Goal: Information Seeking & Learning: Stay updated

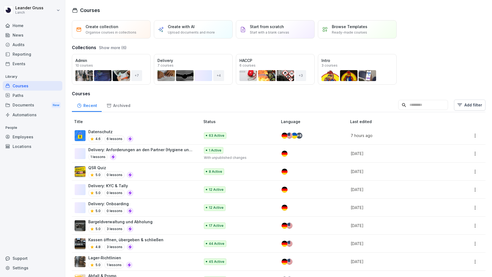
click at [34, 33] on div "News" at bounding box center [33, 35] width 60 height 10
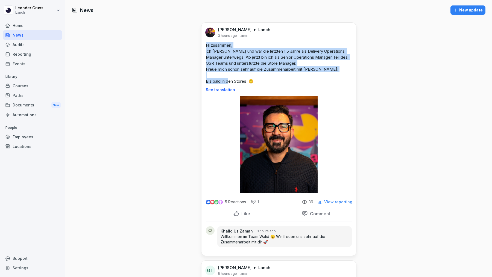
drag, startPoint x: 261, startPoint y: 81, endPoint x: 201, endPoint y: 45, distance: 69.5
click at [201, 45] on div "Hi zusammen, ich [PERSON_NAME] und war die letzten 1,5 Jahre als Delivery Opera…" at bounding box center [278, 67] width 155 height 50
copy p "Hi zusammen, ich [PERSON_NAME] und war die letzten 1,5 Jahre als Delivery Opera…"
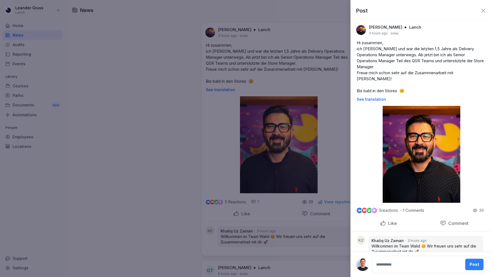
click at [383, 268] on textarea at bounding box center [418, 264] width 87 height 11
type textarea "********"
click at [472, 265] on div "Post" at bounding box center [475, 265] width 10 height 6
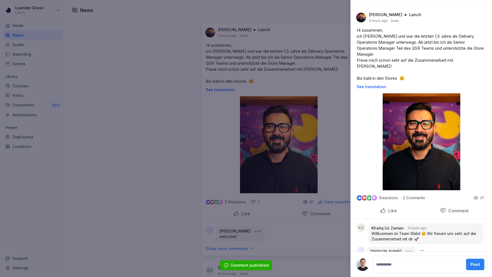
scroll to position [14, 0]
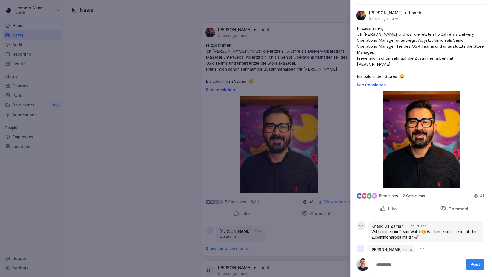
click at [287, 188] on div at bounding box center [246, 138] width 492 height 277
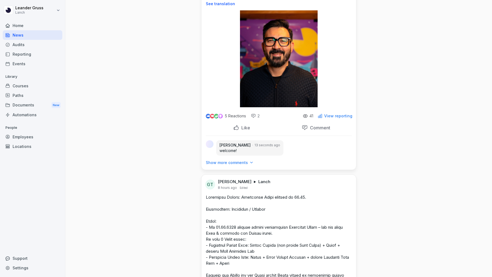
scroll to position [216, 0]
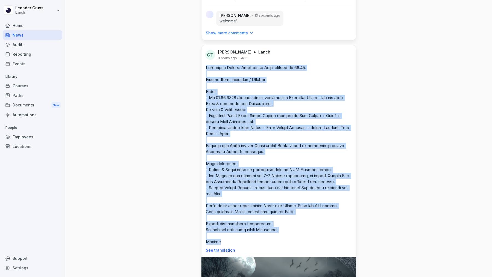
drag, startPoint x: 224, startPoint y: 240, endPoint x: 205, endPoint y: 67, distance: 173.9
click at [205, 67] on div "See translation" at bounding box center [278, 159] width 155 height 188
copy p "Loremipsu Dolors: Ametconse Adipi elitsed do 04.53. Eiusmodtem: Incididun / Utl…"
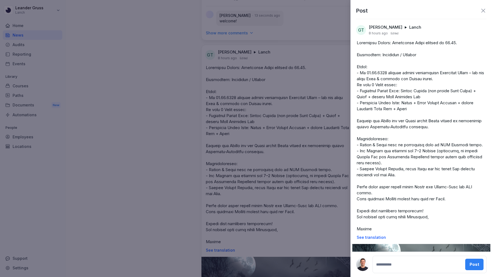
click at [310, 195] on div at bounding box center [246, 138] width 492 height 277
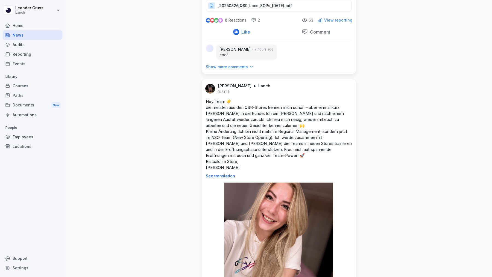
scroll to position [548, 0]
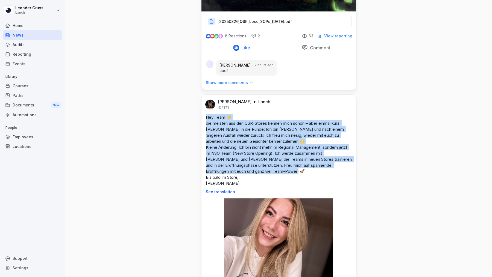
drag, startPoint x: 248, startPoint y: 180, endPoint x: 203, endPoint y: 115, distance: 79.5
click at [203, 115] on div "Hey Team ☀️ die meisten aus den QSR-Stores kennen mich schon – aber einmal kurz…" at bounding box center [278, 154] width 155 height 80
copy p "Hey Team ☀️ die meisten aus den QSR-Stores kennen mich schon – aber einmal kurz…"
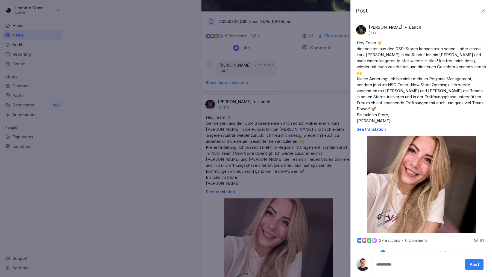
click at [295, 176] on div at bounding box center [246, 138] width 492 height 277
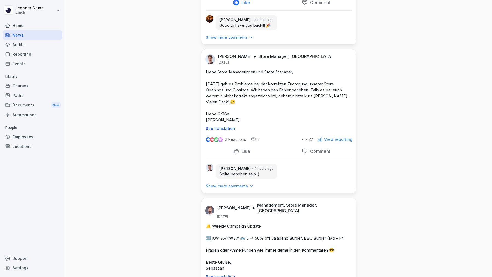
scroll to position [863, 0]
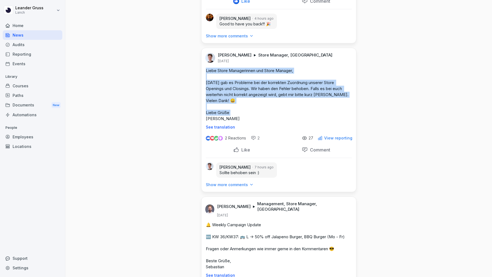
drag, startPoint x: 230, startPoint y: 117, endPoint x: 202, endPoint y: 67, distance: 57.5
click at [202, 68] on div "Liebe Store Managerinnen und Store Manager, [DATE] gab es Probleme bei der korr…" at bounding box center [278, 99] width 155 height 62
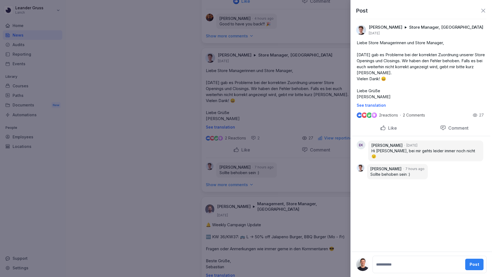
click at [304, 120] on div at bounding box center [246, 138] width 492 height 277
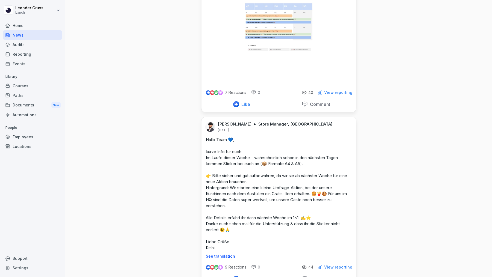
scroll to position [1174, 0]
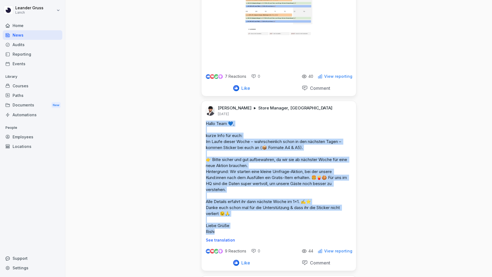
drag, startPoint x: 232, startPoint y: 224, endPoint x: 204, endPoint y: 117, distance: 110.8
click at [204, 121] on div "Hallo Team 💙, kurze Info für euch: Im Laufe dieser Woche – wahrscheinlich schon…" at bounding box center [278, 182] width 155 height 122
copy p "Hallo Team 💙, kurze Info für euch: Im Laufe dieser Woche – wahrscheinlich schon…"
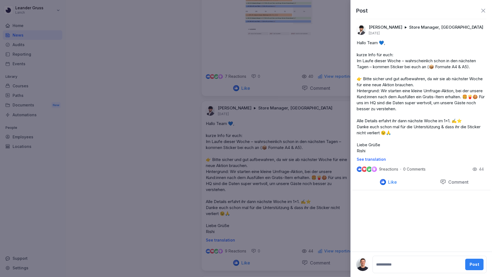
click at [309, 236] on div at bounding box center [246, 138] width 492 height 277
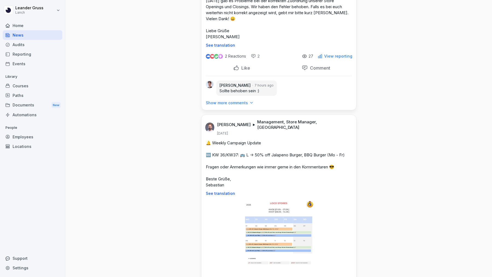
scroll to position [962, 0]
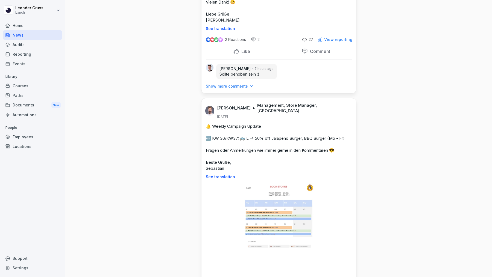
click at [27, 45] on div "Audits" at bounding box center [33, 45] width 60 height 10
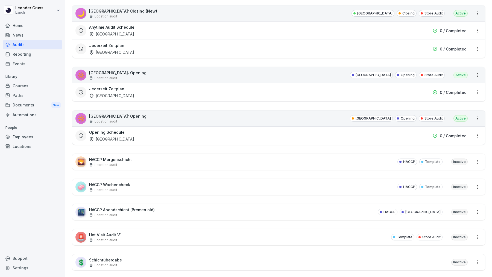
scroll to position [5, 0]
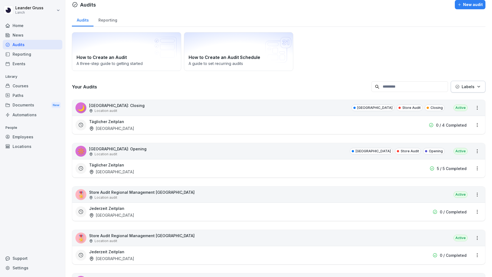
click at [108, 20] on div "Reporting" at bounding box center [107, 20] width 28 height 14
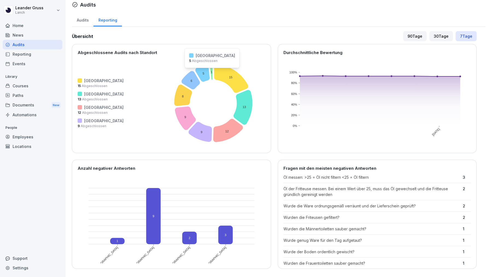
click at [195, 72] on icon at bounding box center [202, 73] width 14 height 17
